Goal: Task Accomplishment & Management: Manage account settings

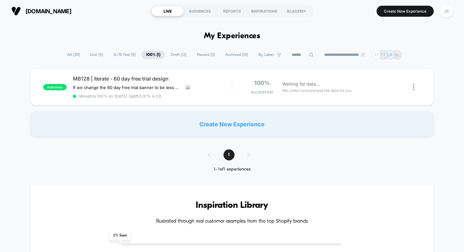
click at [193, 54] on span "Paused ( 2 )" at bounding box center [205, 54] width 27 height 9
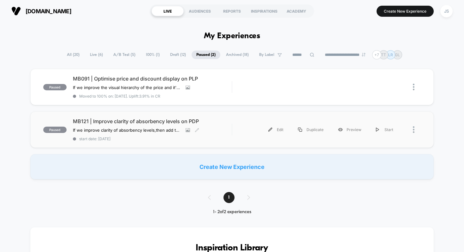
click at [118, 120] on span "MB121 | Improve clarity of absorbency levels on PDP" at bounding box center [152, 121] width 159 height 6
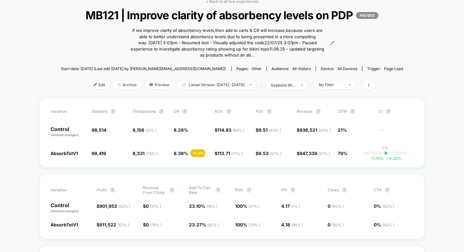
scroll to position [36, 0]
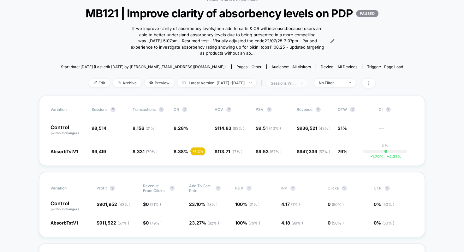
click at [296, 85] on div "sessions with impression" at bounding box center [283, 83] width 25 height 5
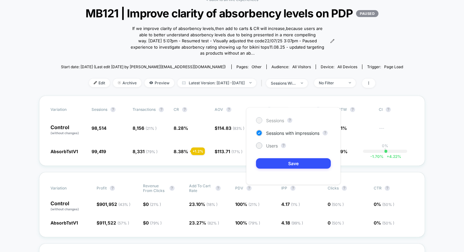
click at [273, 119] on span "Sessions" at bounding box center [275, 120] width 18 height 5
click at [279, 159] on button "Save" at bounding box center [293, 163] width 75 height 10
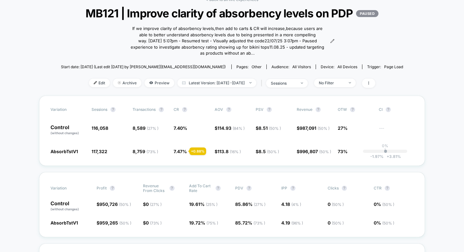
click at [361, 96] on div "< Back to all live experiences MB121 | Improve clarity of absorbency levels on …" at bounding box center [232, 46] width 342 height 98
click at [342, 85] on div "No Filter" at bounding box center [331, 82] width 25 height 5
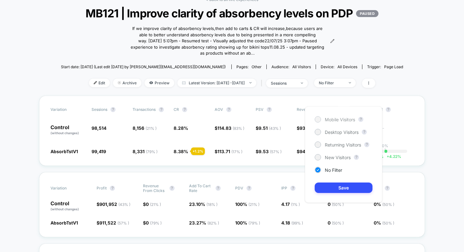
click at [335, 117] on span "Mobile Visitors" at bounding box center [340, 119] width 30 height 5
click at [334, 185] on button "Save" at bounding box center [343, 187] width 58 height 10
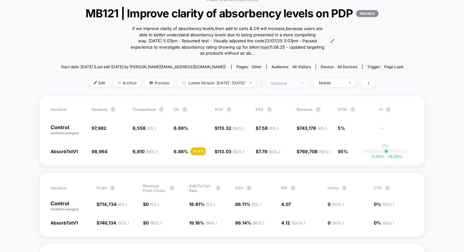
click at [302, 87] on span "sessions" at bounding box center [287, 83] width 42 height 9
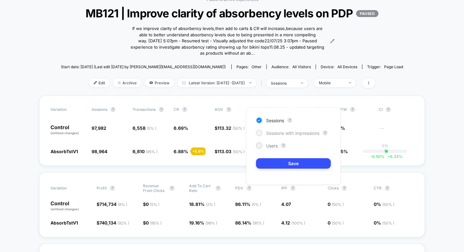
click at [294, 134] on span "Sessions with impressions" at bounding box center [292, 132] width 53 height 5
click at [296, 164] on button "Save" at bounding box center [293, 163] width 75 height 10
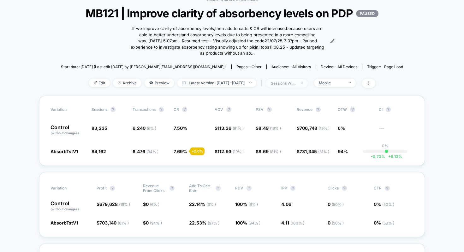
click at [308, 87] on span "sessions with impression" at bounding box center [287, 83] width 42 height 9
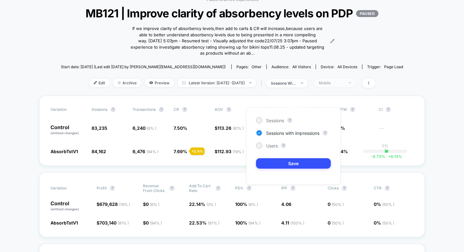
click at [341, 85] on div "Mobile" at bounding box center [331, 82] width 25 height 5
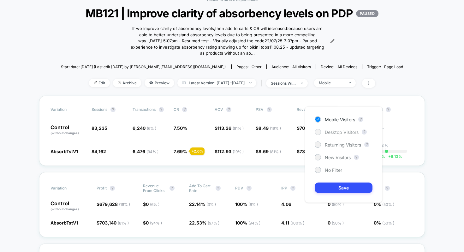
click at [342, 134] on span "Desktop Visitors" at bounding box center [342, 131] width 34 height 5
click at [344, 184] on button "Save" at bounding box center [343, 187] width 58 height 10
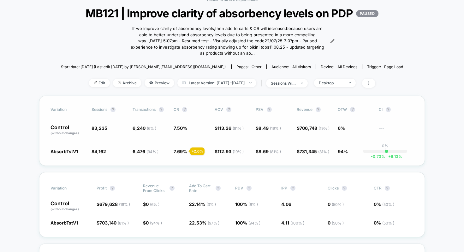
click at [339, 112] on div "Variation Sessions ? Transactions ? CR ? AOV ? PSV ? Revenue ? OTW ? CI ? Contr…" at bounding box center [231, 131] width 385 height 70
click at [303, 84] on img at bounding box center [302, 82] width 2 height 1
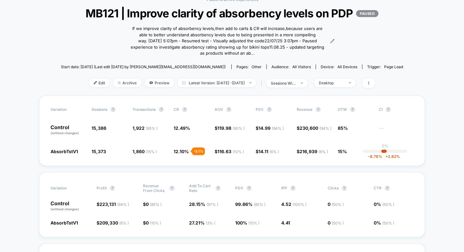
click at [368, 64] on div "< Back to all live experiences MB121 | Improve clarity of absorbency levels on …" at bounding box center [232, 46] width 342 height 98
click at [367, 61] on div "< Back to all live experiences MB121 | Improve clarity of absorbency levels on …" at bounding box center [232, 46] width 342 height 98
click at [348, 49] on div "< Back to all live experiences MB121 | Improve clarity of absorbency levels on …" at bounding box center [232, 46] width 342 height 98
click at [343, 87] on span "Desktop" at bounding box center [335, 83] width 42 height 9
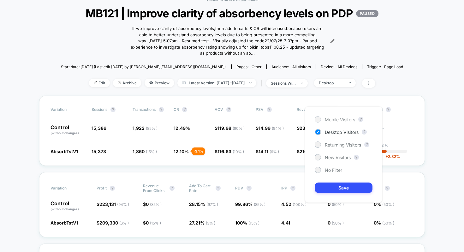
click at [324, 118] on div "Mobile Visitors" at bounding box center [334, 119] width 40 height 6
click at [308, 87] on span "sessions with impression" at bounding box center [287, 83] width 42 height 9
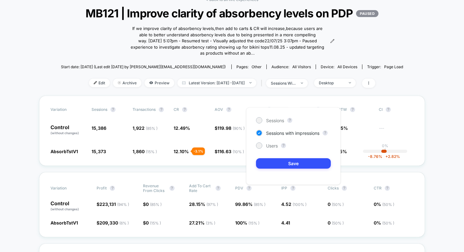
click at [280, 122] on span "Sessions" at bounding box center [275, 120] width 18 height 5
click at [286, 164] on button "Save" at bounding box center [293, 163] width 75 height 10
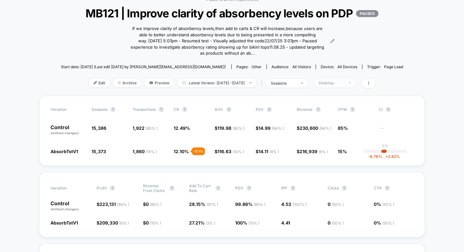
click at [341, 85] on div "Desktop" at bounding box center [331, 82] width 25 height 5
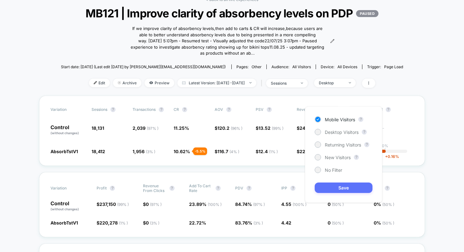
click at [346, 189] on button "Save" at bounding box center [343, 187] width 58 height 10
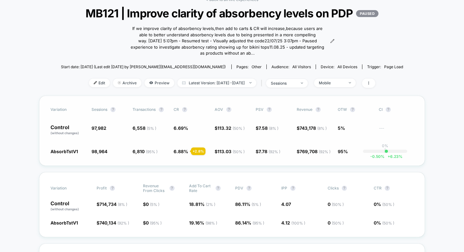
click at [332, 166] on div "Variation Sessions ? Transactions ? CR ? AOV ? PSV ? Revenue ? OTW ? CI ? Contr…" at bounding box center [231, 131] width 385 height 70
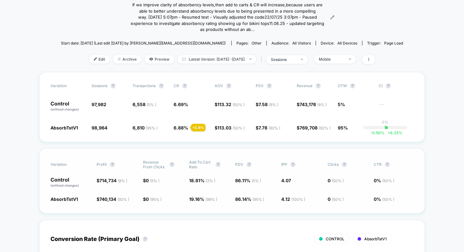
scroll to position [59, 0]
click at [296, 62] on div "sessions" at bounding box center [283, 59] width 25 height 5
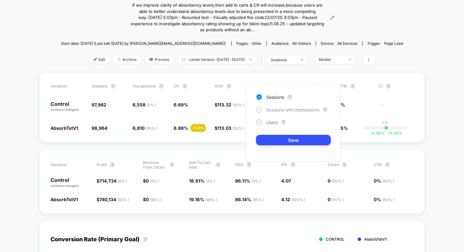
click at [298, 106] on div "Sessions with impressions" at bounding box center [287, 109] width 63 height 6
click at [301, 144] on button "Save" at bounding box center [293, 140] width 75 height 10
